Goal: Entertainment & Leisure: Consume media (video, audio)

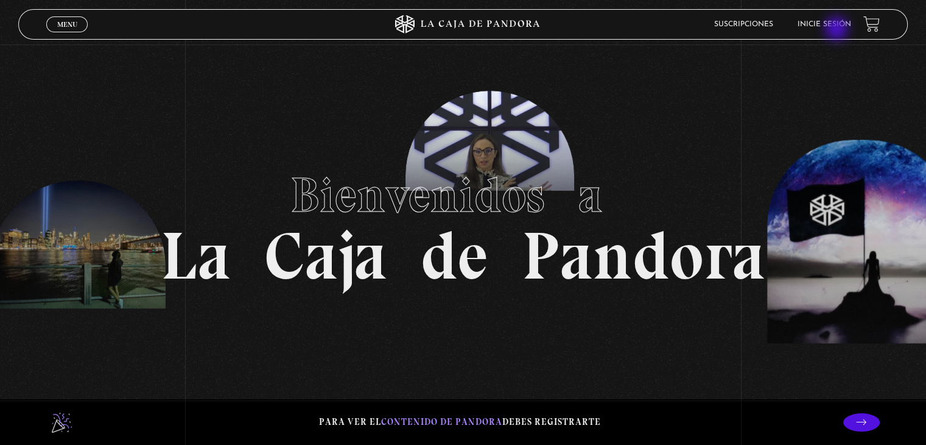
click at [838, 30] on li "Inicie sesión" at bounding box center [825, 24] width 54 height 19
click at [838, 23] on link "Inicie sesión" at bounding box center [825, 24] width 54 height 7
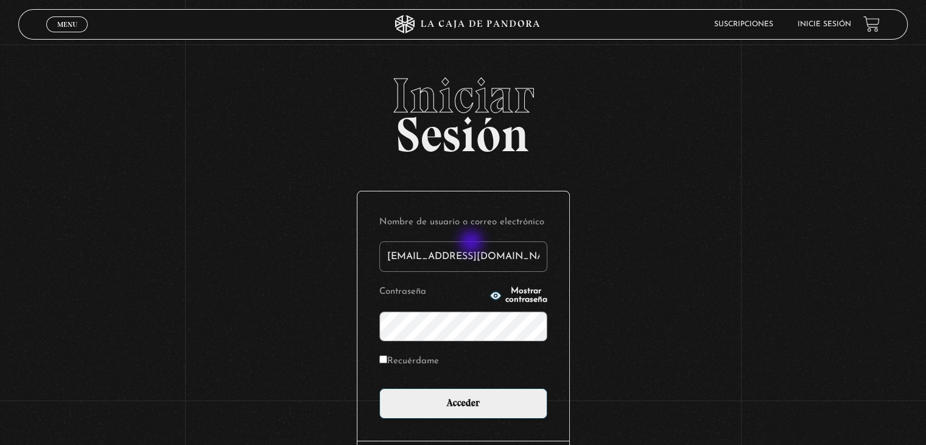
type input "[EMAIL_ADDRESS][DOMAIN_NAME]"
click at [395, 359] on label "Recuérdame" at bounding box center [409, 361] width 60 height 19
click at [387, 359] on input "Recuérdame" at bounding box center [383, 359] width 8 height 8
checkbox input "true"
click at [490, 292] on icon "button" at bounding box center [496, 295] width 12 height 12
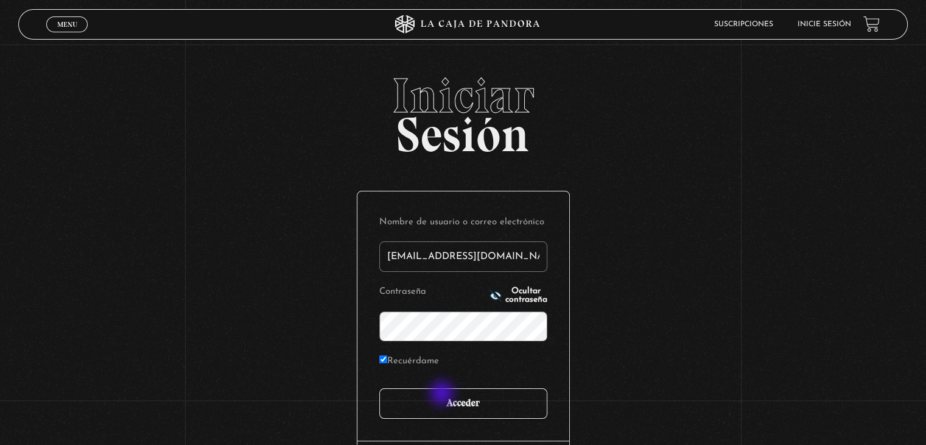
click at [443, 394] on input "Acceder" at bounding box center [463, 403] width 168 height 30
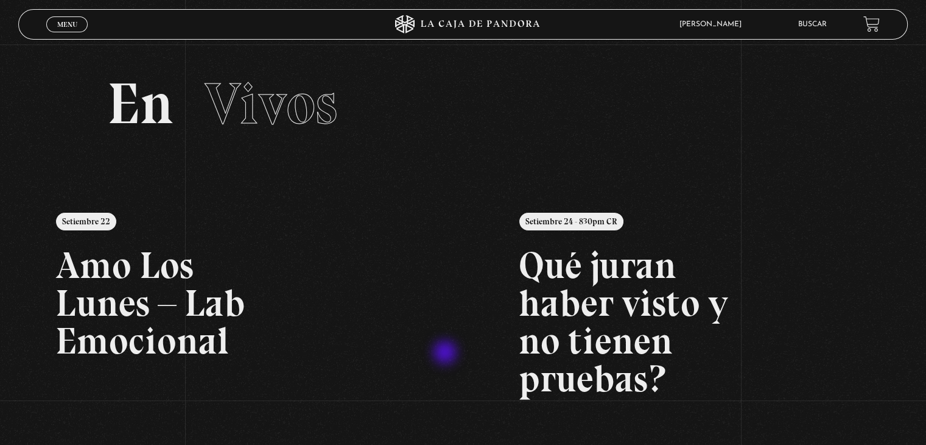
scroll to position [61, 0]
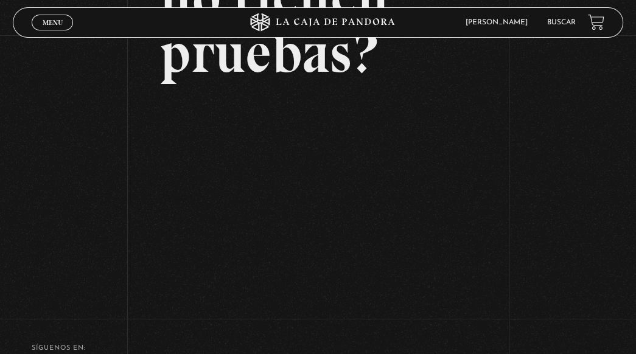
scroll to position [238, 0]
click at [607, 97] on div "Volver Setiembre 24 - 830pm CR Qué juran haber visto y no tienen pruebas?" at bounding box center [318, 50] width 636 height 505
click at [602, 190] on div "Volver Setiembre 24 - 830pm CR Qué juran haber visto y no tienen pruebas?" at bounding box center [318, 50] width 636 height 505
